Goal: Information Seeking & Learning: Compare options

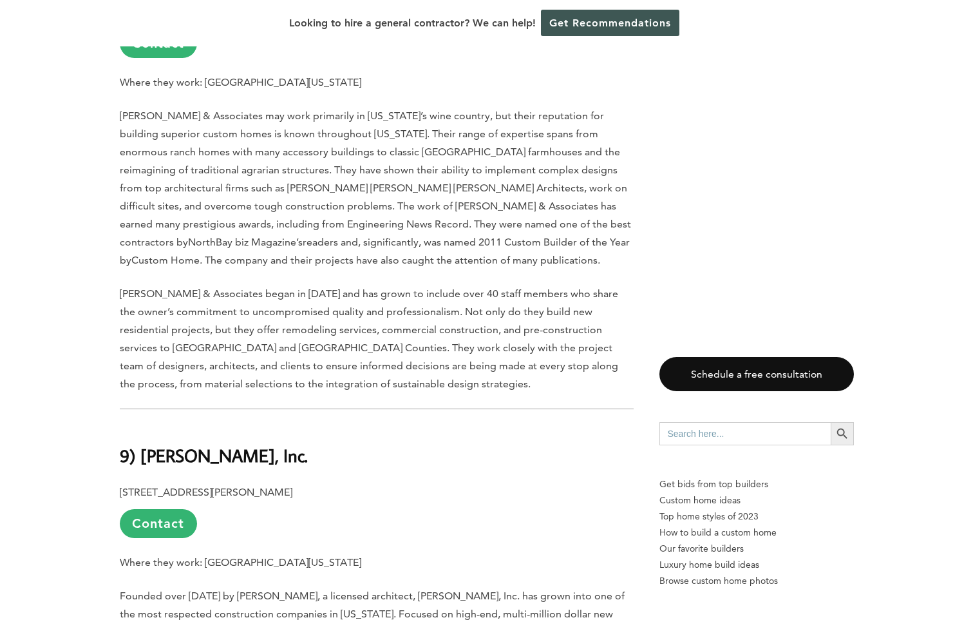
scroll to position [1417, 0]
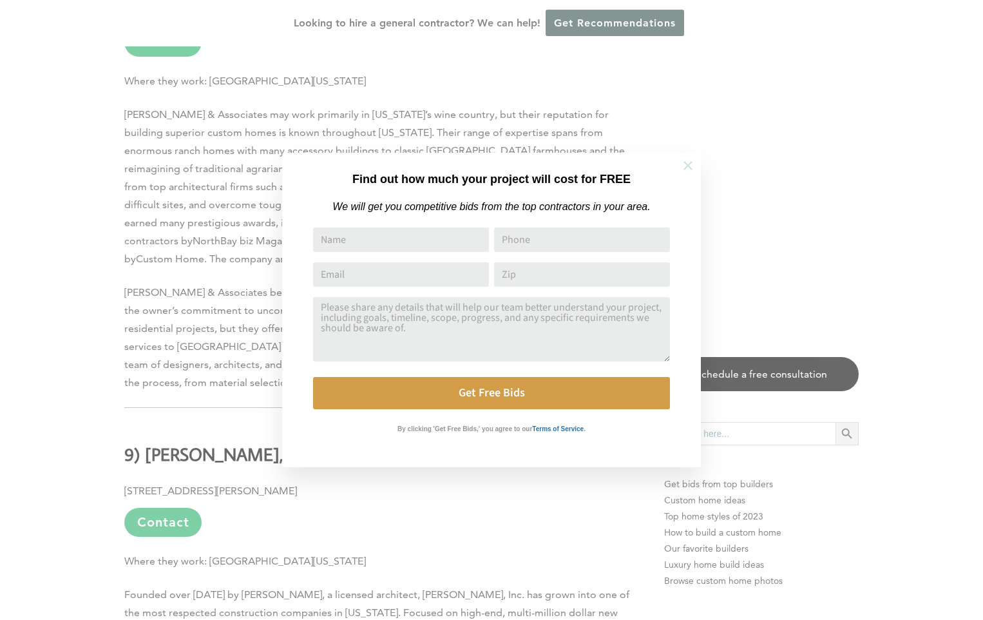
click at [683, 165] on icon at bounding box center [688, 165] width 14 height 14
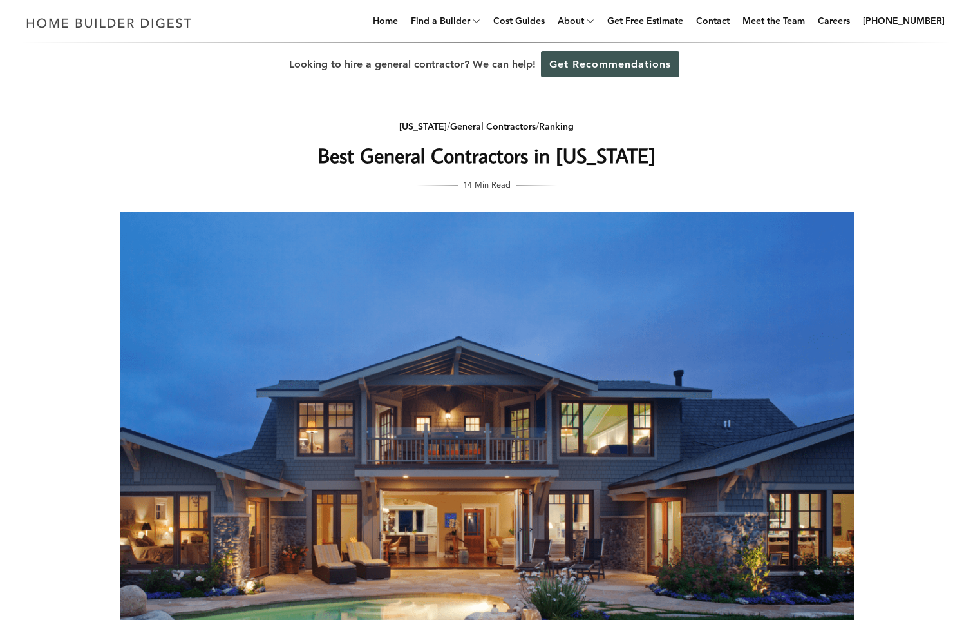
scroll to position [0, 0]
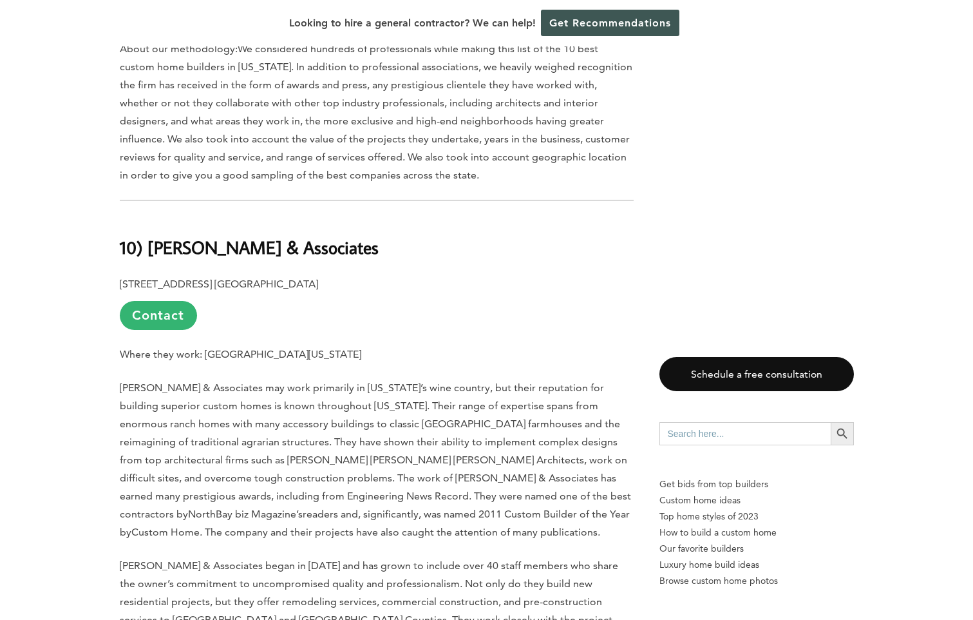
scroll to position [1160, 0]
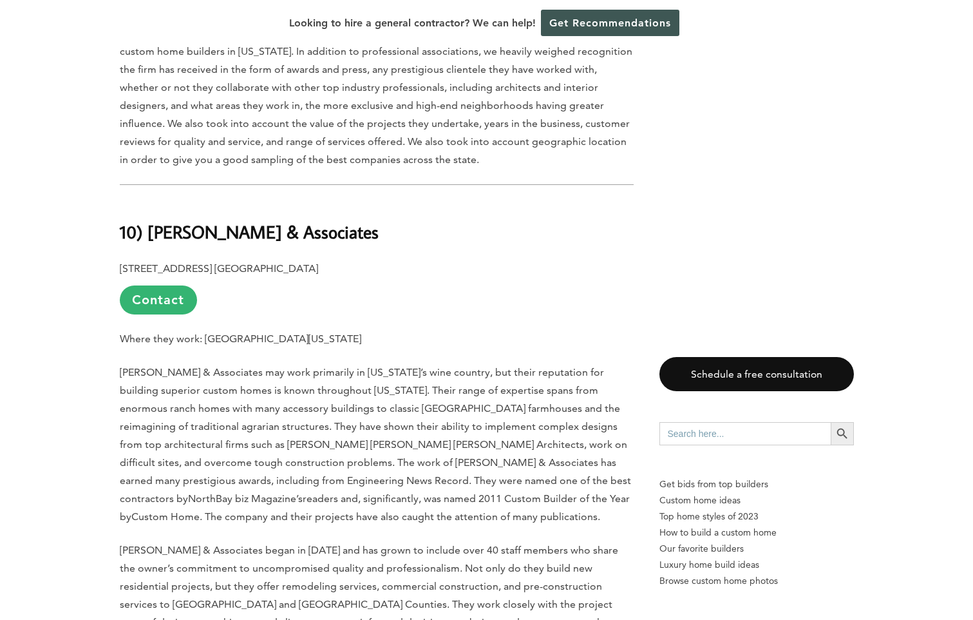
click at [162, 285] on link "Contact" at bounding box center [158, 299] width 77 height 29
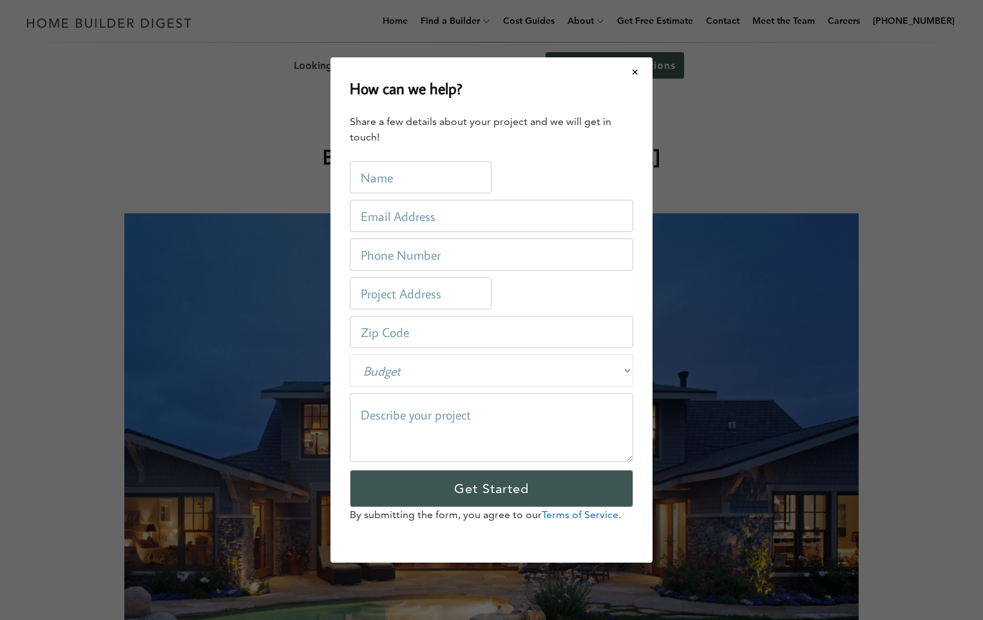
click at [225, 166] on div "How can we help? Share a few details about your project and we will get in touc…" at bounding box center [491, 310] width 983 height 620
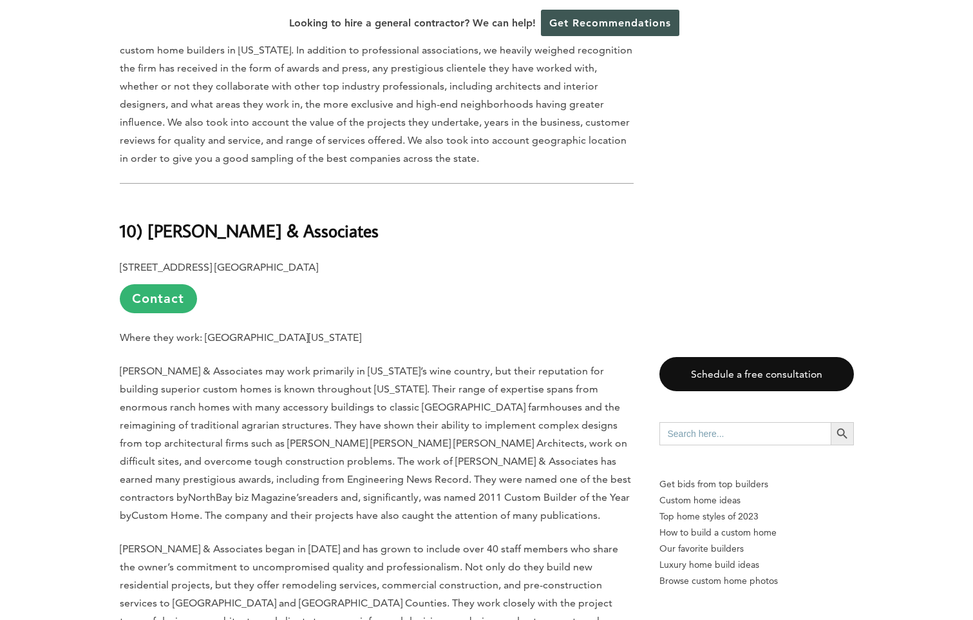
scroll to position [1160, 0]
click at [191, 285] on link "Contact" at bounding box center [158, 299] width 77 height 29
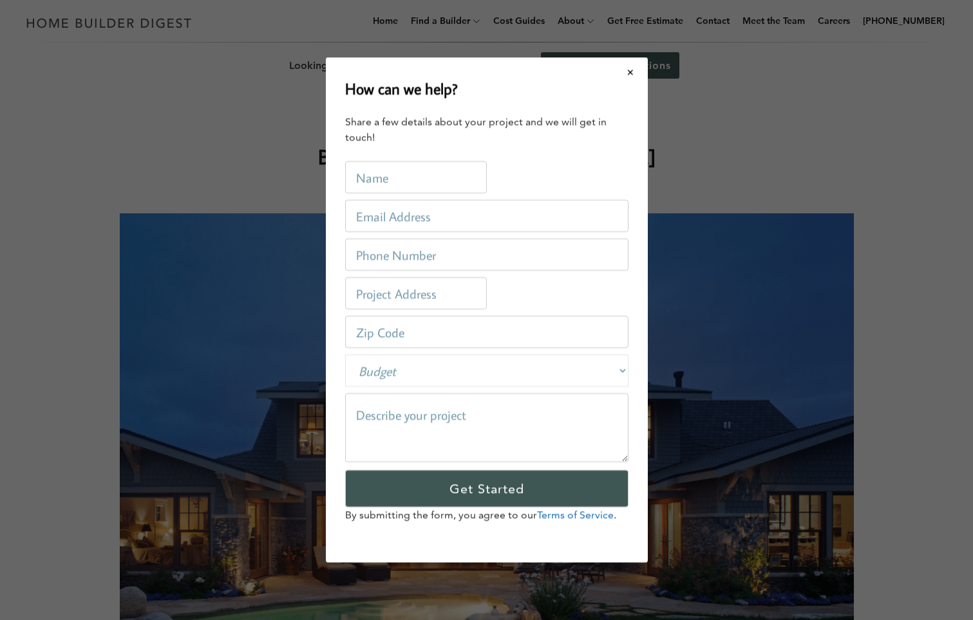
scroll to position [0, 0]
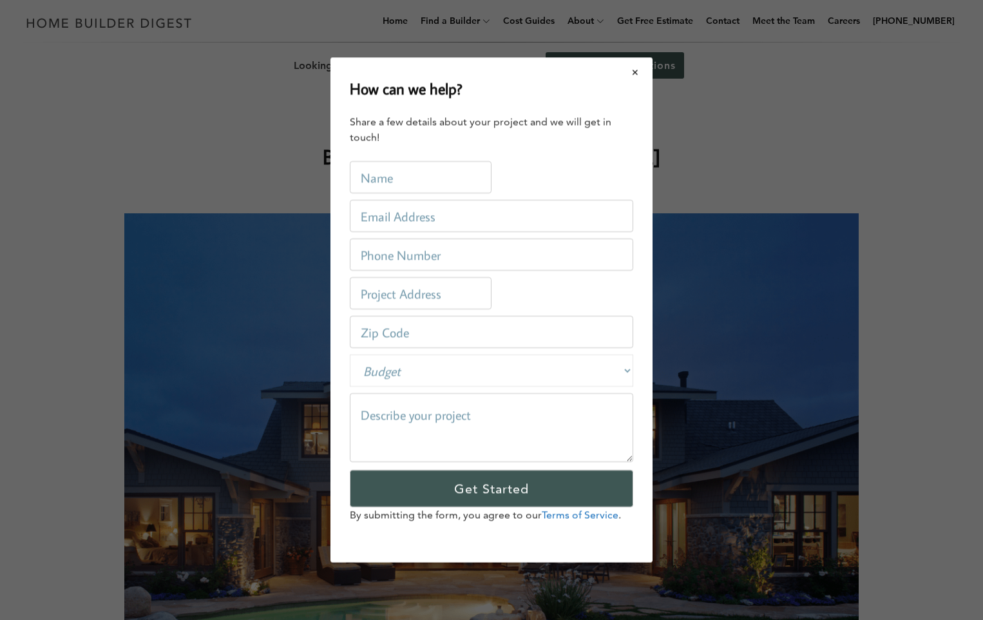
click at [629, 77] on button "Close modal" at bounding box center [635, 72] width 34 height 27
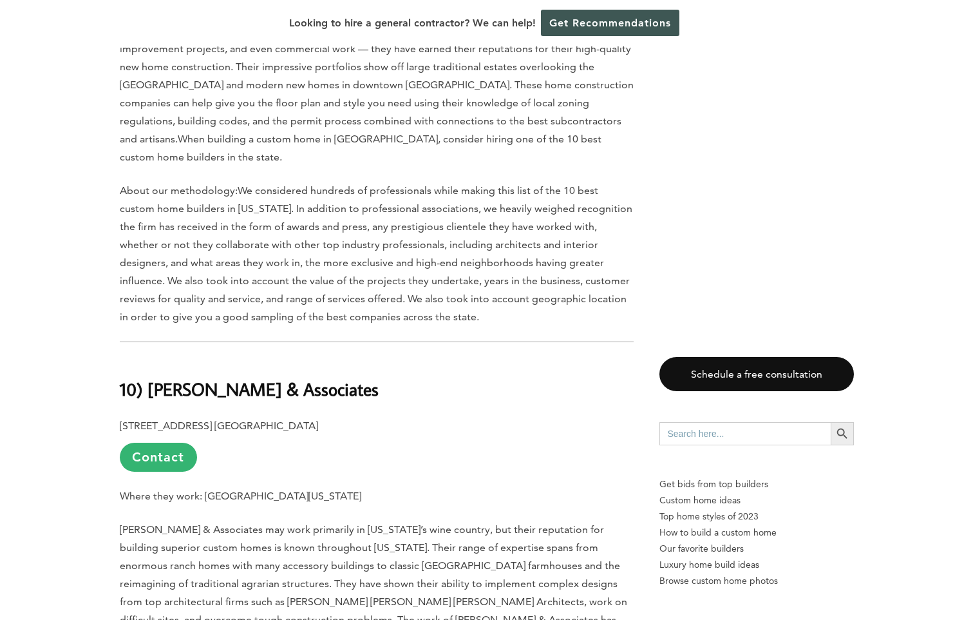
scroll to position [1031, 0]
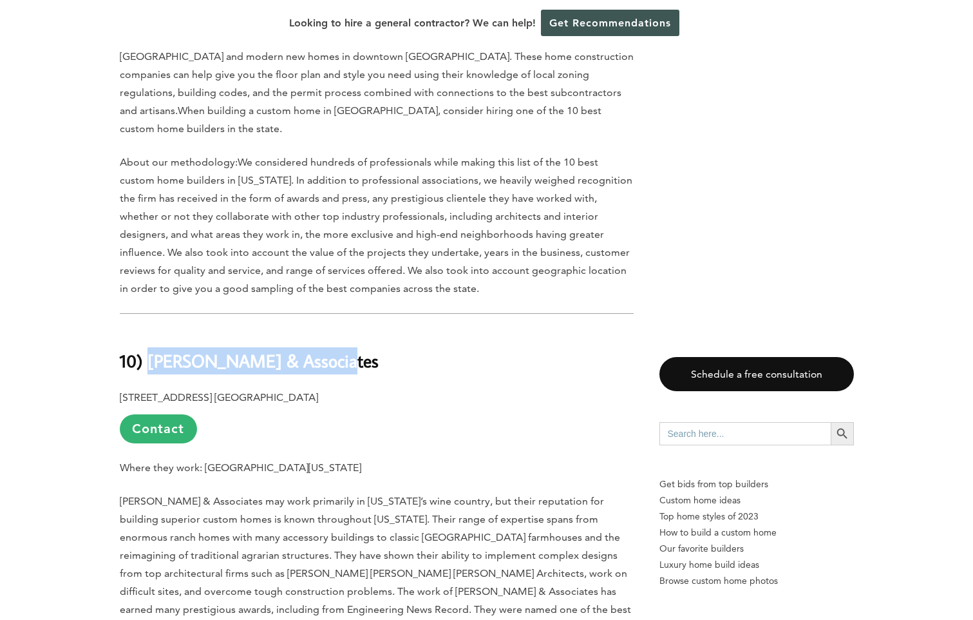
drag, startPoint x: 327, startPoint y: 332, endPoint x: 146, endPoint y: 318, distance: 182.3
click at [146, 349] on b "10) [PERSON_NAME] & Associates" at bounding box center [249, 360] width 259 height 23
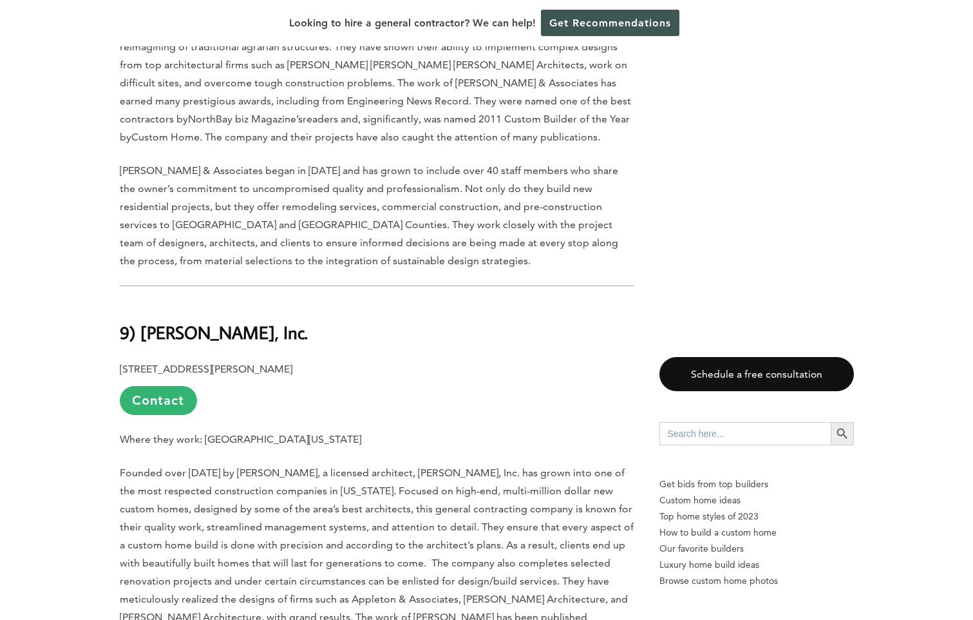
scroll to position [1546, 0]
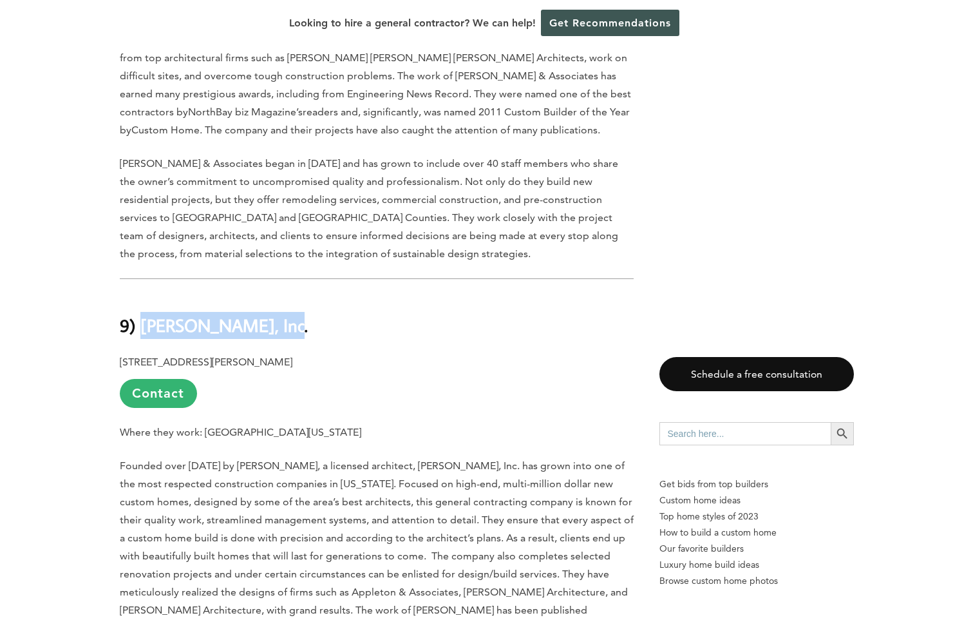
drag, startPoint x: 269, startPoint y: 290, endPoint x: 142, endPoint y: 298, distance: 126.5
click at [142, 298] on h2 "9) [PERSON_NAME], Inc." at bounding box center [377, 316] width 514 height 44
